Goal: Navigation & Orientation: Find specific page/section

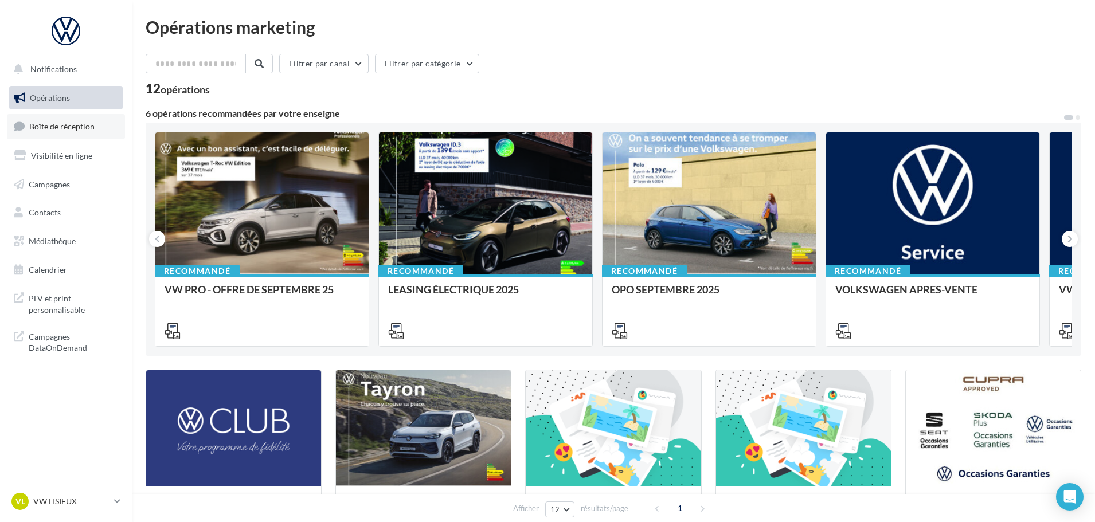
click at [107, 134] on link "Boîte de réception" at bounding box center [66, 126] width 118 height 25
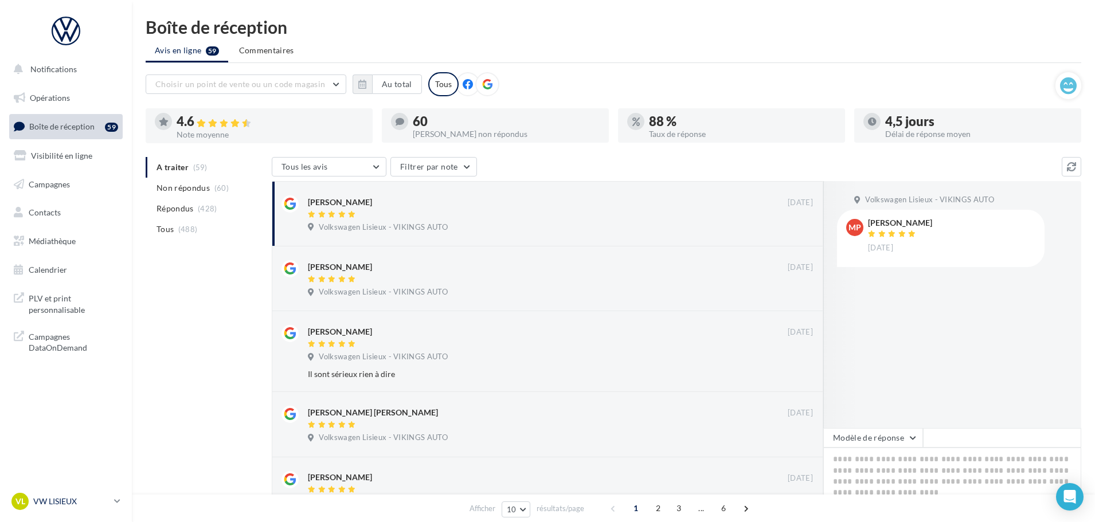
click at [84, 509] on div "VL VW LISIEUX vw-lis-vau" at bounding box center [60, 501] width 98 height 17
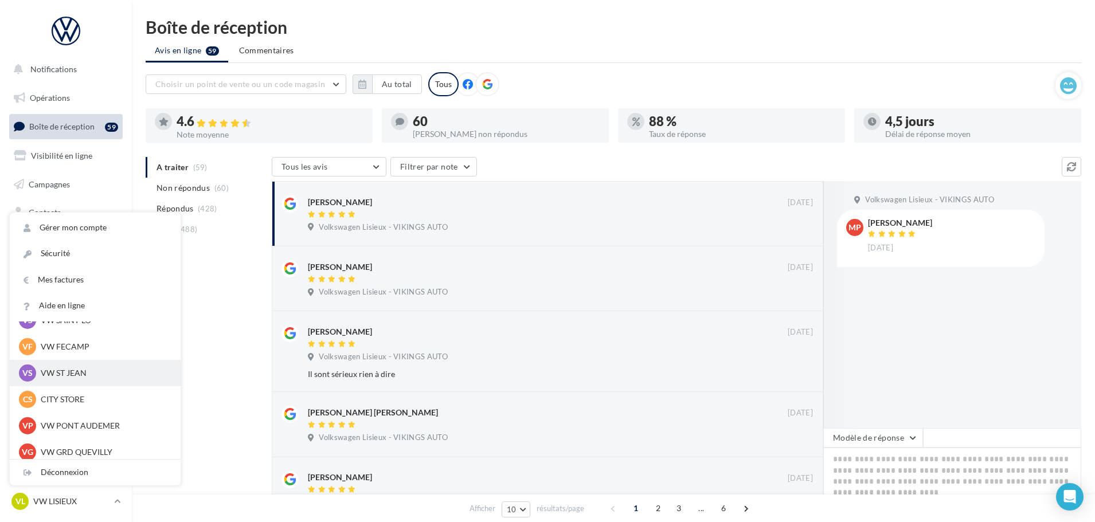
scroll to position [172, 0]
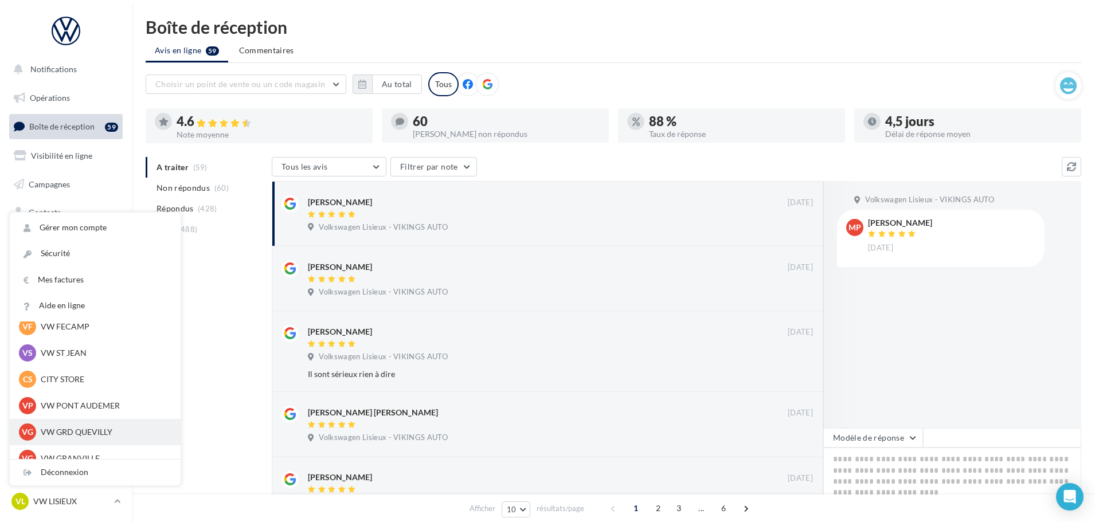
click at [77, 426] on div "VG VW GRD QUEVILLY vw-leg-vau" at bounding box center [95, 432] width 153 height 17
